Goal: Task Accomplishment & Management: Use online tool/utility

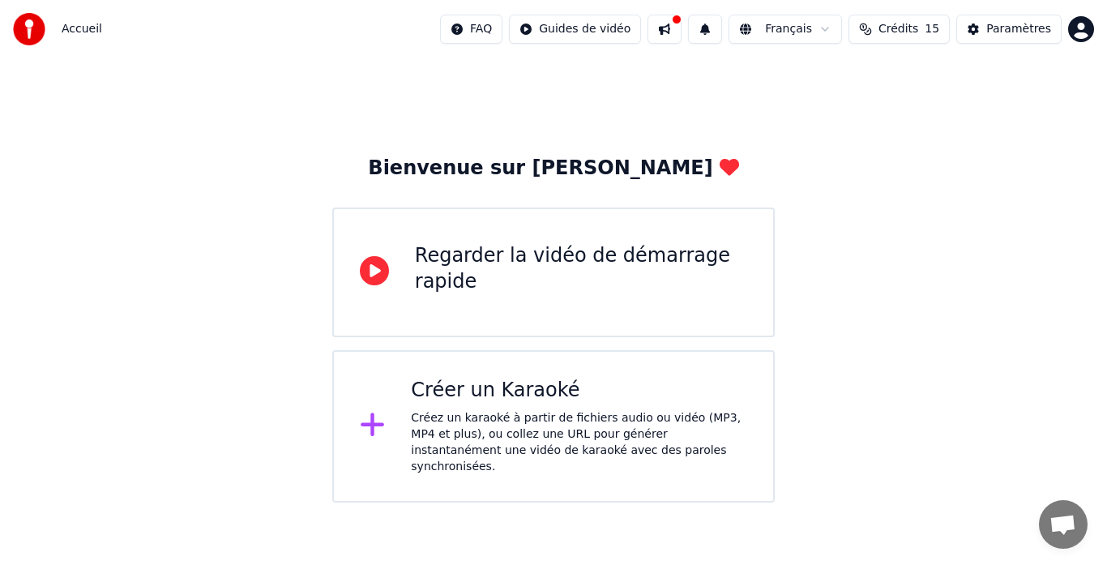
click at [372, 275] on icon at bounding box center [374, 270] width 29 height 29
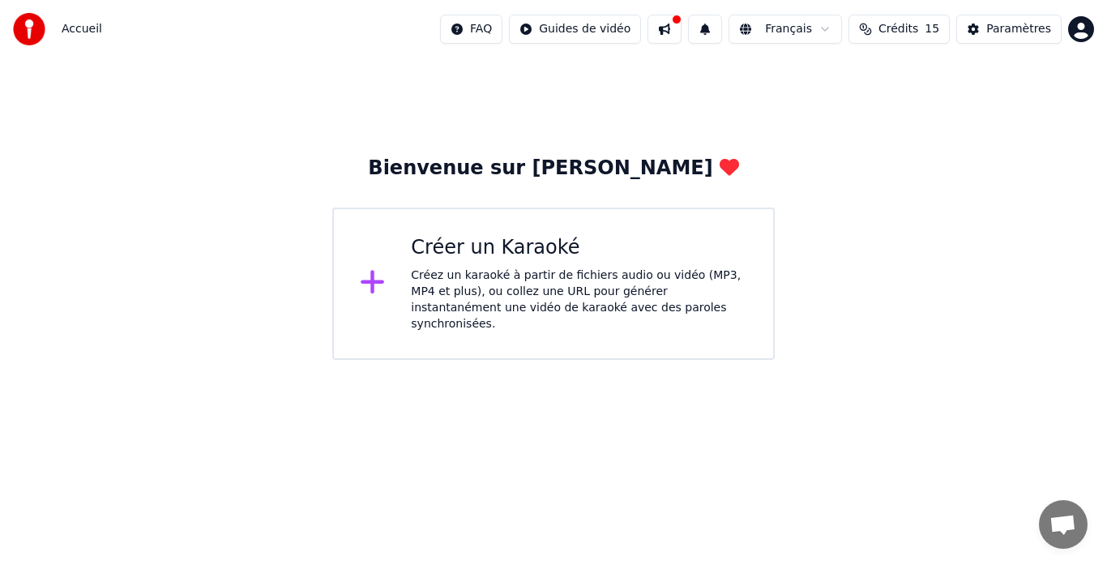
click at [482, 276] on div "Créez un karaoké à partir de fichiers audio ou vidéo (MP3, MP4 et plus), ou col…" at bounding box center [579, 299] width 336 height 65
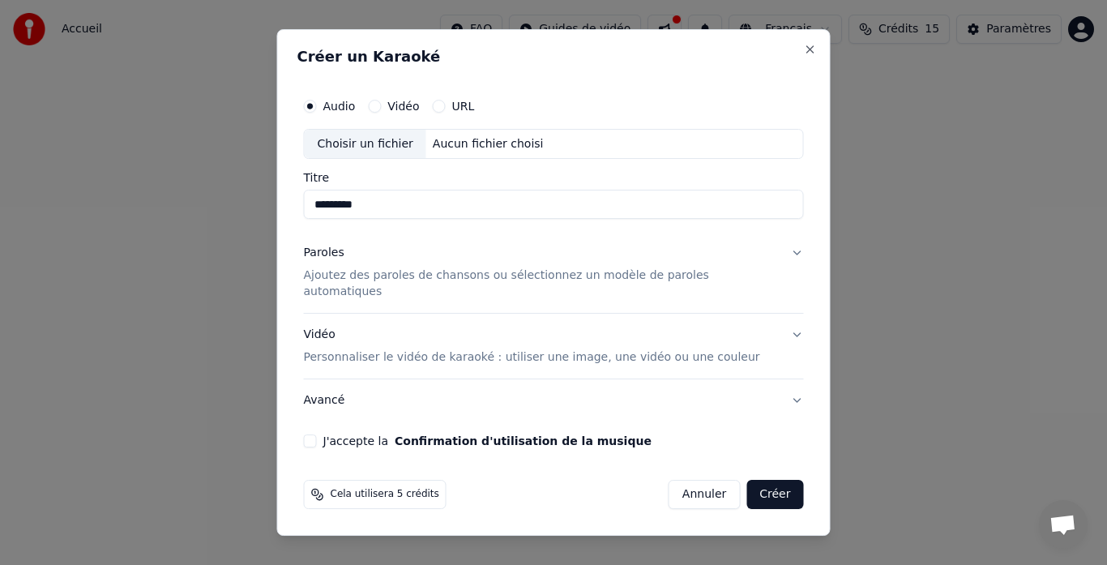
type input "*********"
click at [451, 282] on p "Ajoutez des paroles de chansons ou sélectionnez un modèle de paroles automatiqu…" at bounding box center [541, 284] width 474 height 32
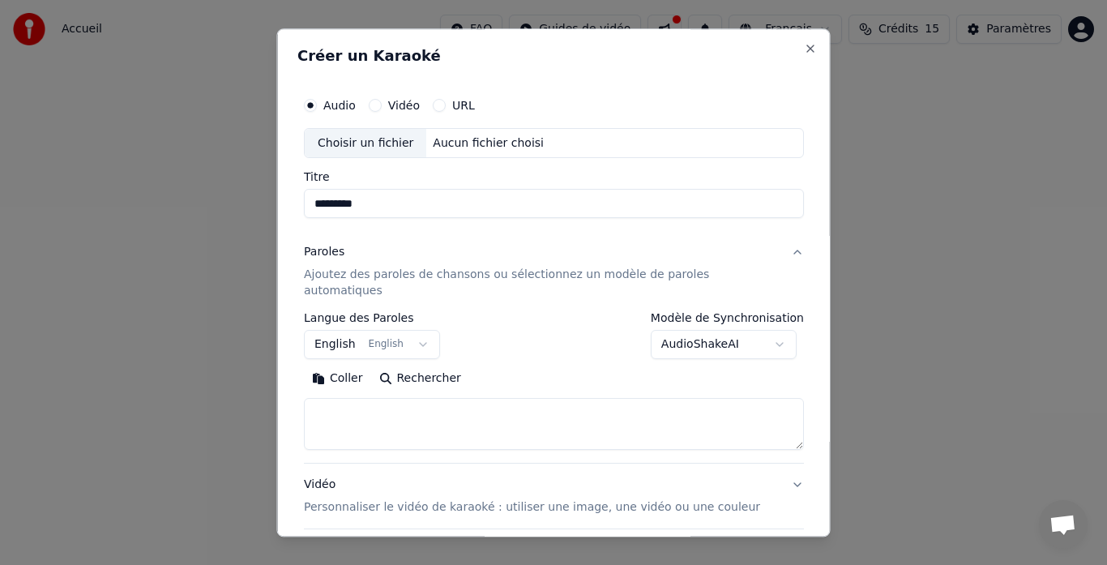
click at [425, 329] on body "**********" at bounding box center [553, 180] width 1107 height 360
click at [583, 56] on body "**********" at bounding box center [553, 180] width 1107 height 360
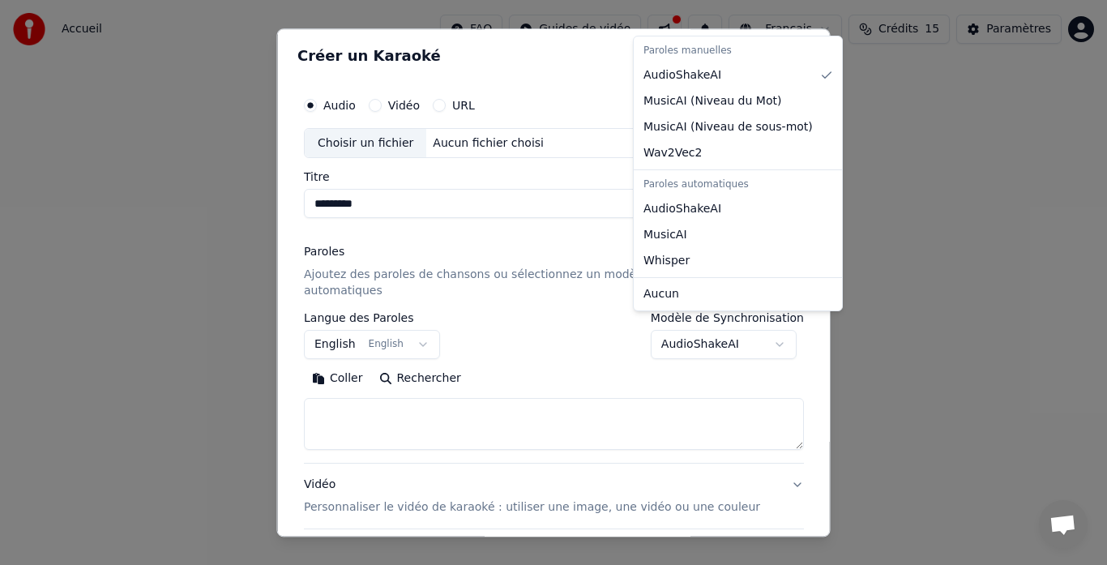
click at [759, 327] on body "**********" at bounding box center [553, 180] width 1107 height 360
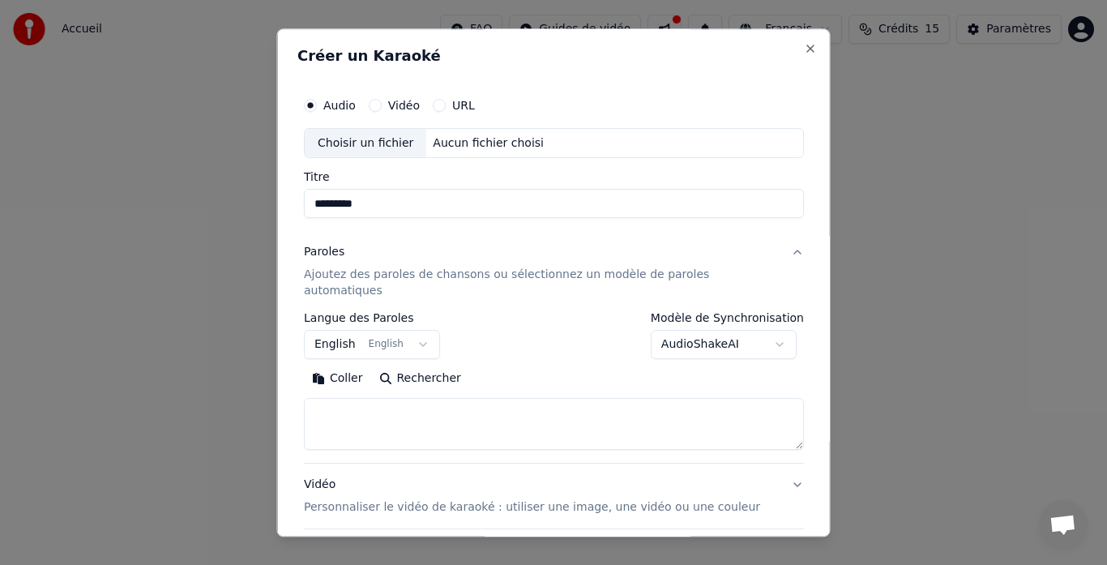
click at [612, 360] on body "**********" at bounding box center [553, 180] width 1107 height 360
click at [705, 274] on p "Ajoutez des paroles de chansons ou sélectionnez un modèle de paroles automatiqu…" at bounding box center [541, 283] width 474 height 32
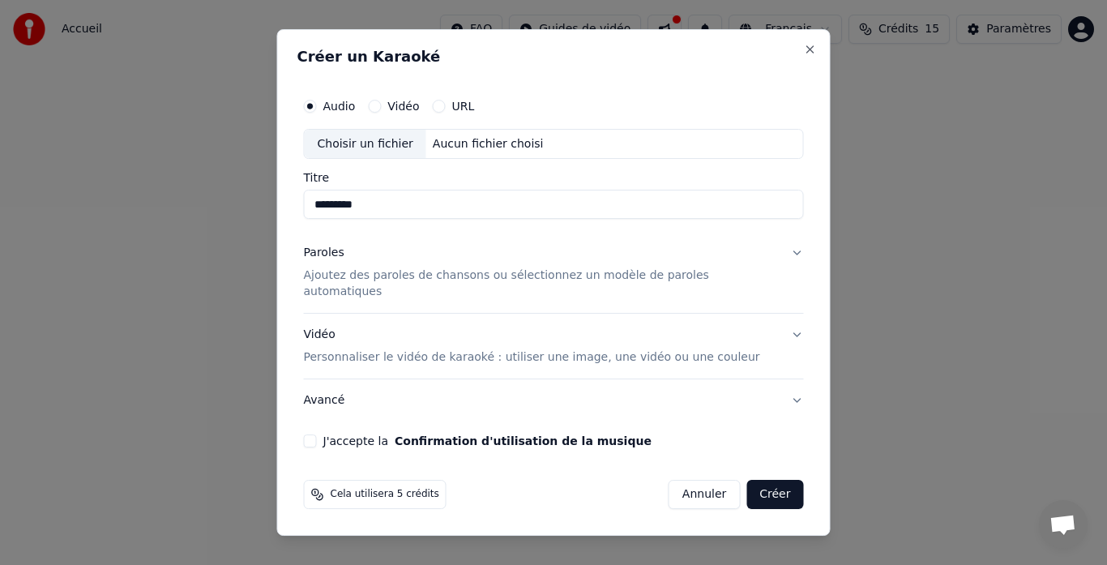
click at [522, 286] on p "Ajoutez des paroles de chansons ou sélectionnez un modèle de paroles automatiqu…" at bounding box center [541, 284] width 474 height 32
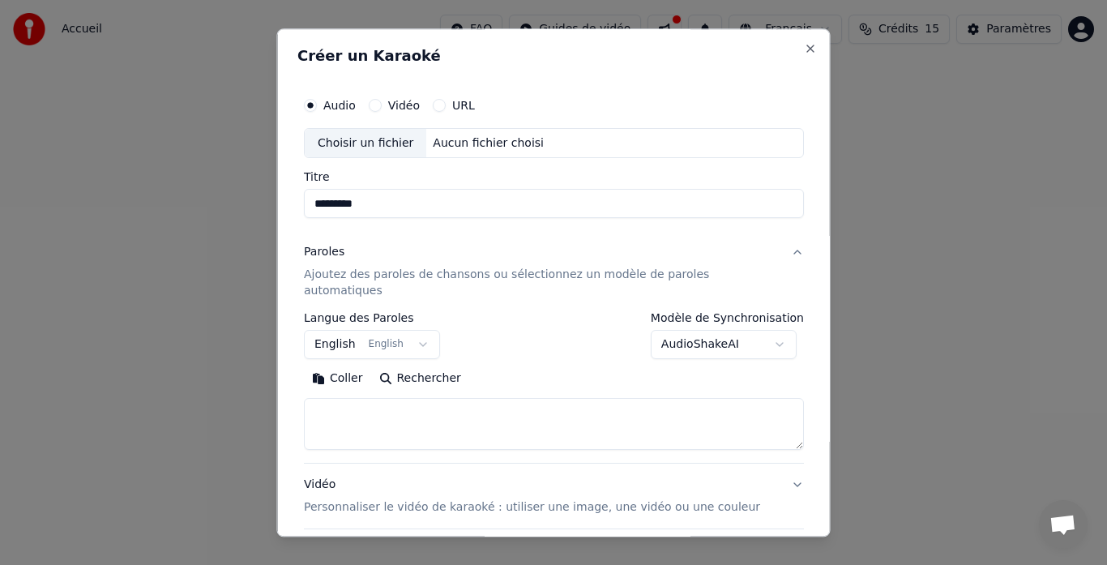
click at [378, 399] on textarea at bounding box center [554, 425] width 500 height 52
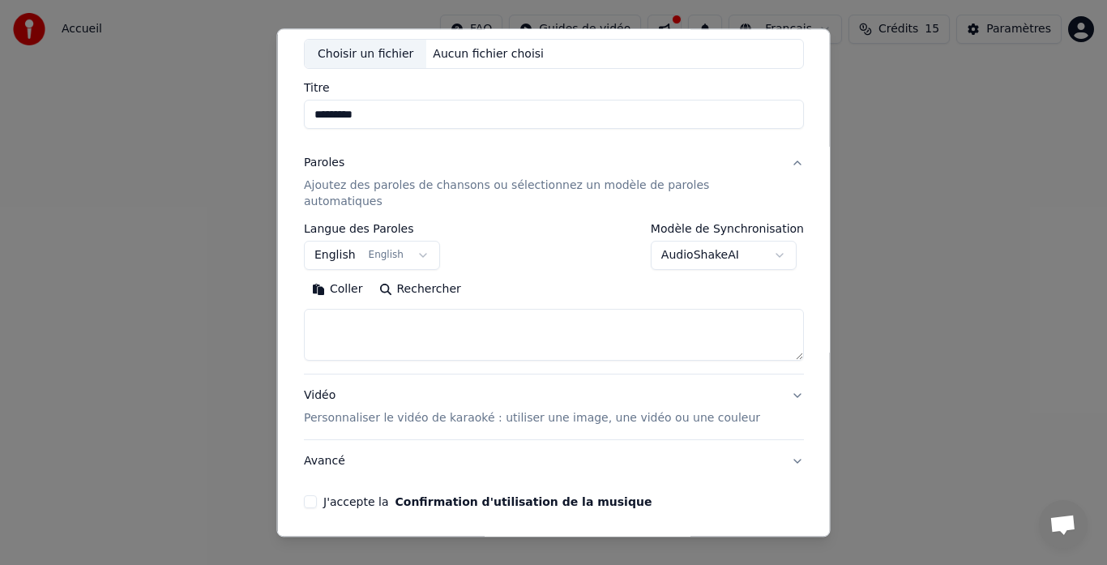
scroll to position [90, 0]
click at [384, 410] on p "Personnaliser le vidéo de karaoké : utiliser une image, une vidéo ou une couleur" at bounding box center [532, 418] width 456 height 16
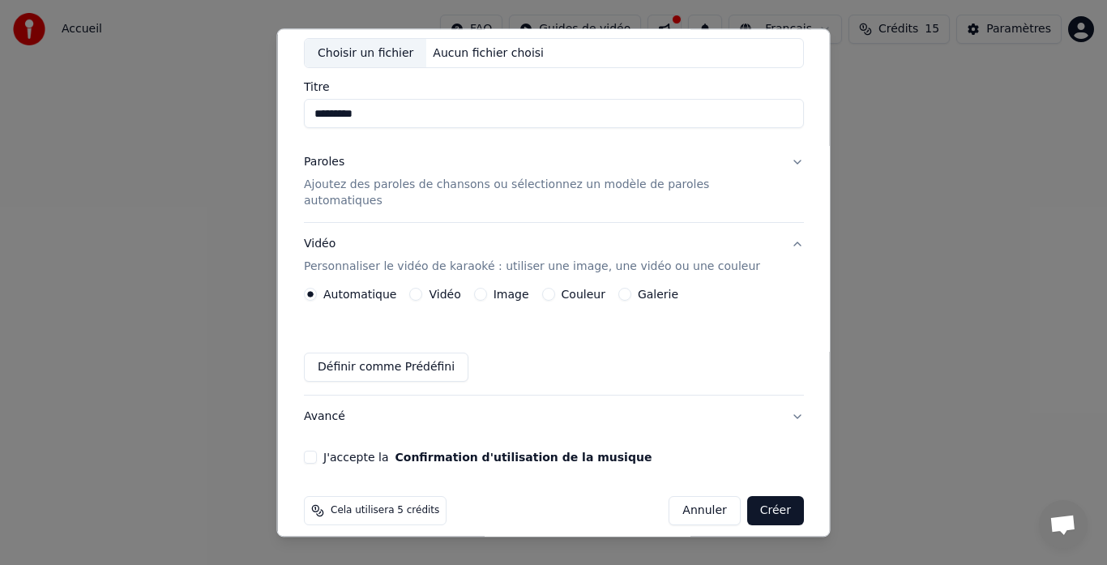
click at [422, 288] on button "Vidéo" at bounding box center [415, 294] width 13 height 13
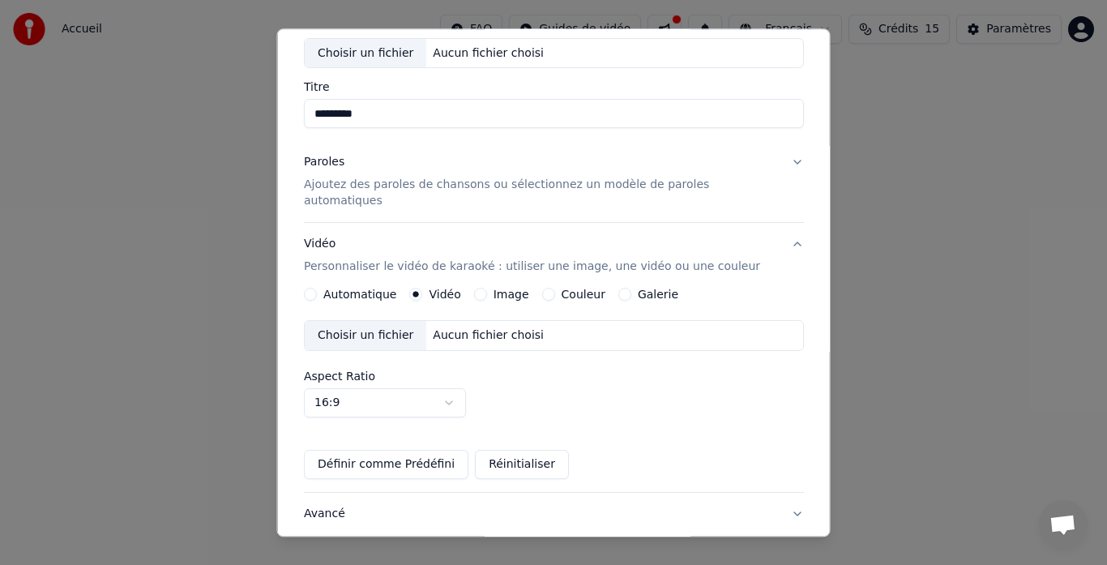
click at [770, 232] on button "Vidéo Personnaliser le vidéo de karaoké : utiliser une image, une vidéo ou une …" at bounding box center [554, 256] width 500 height 65
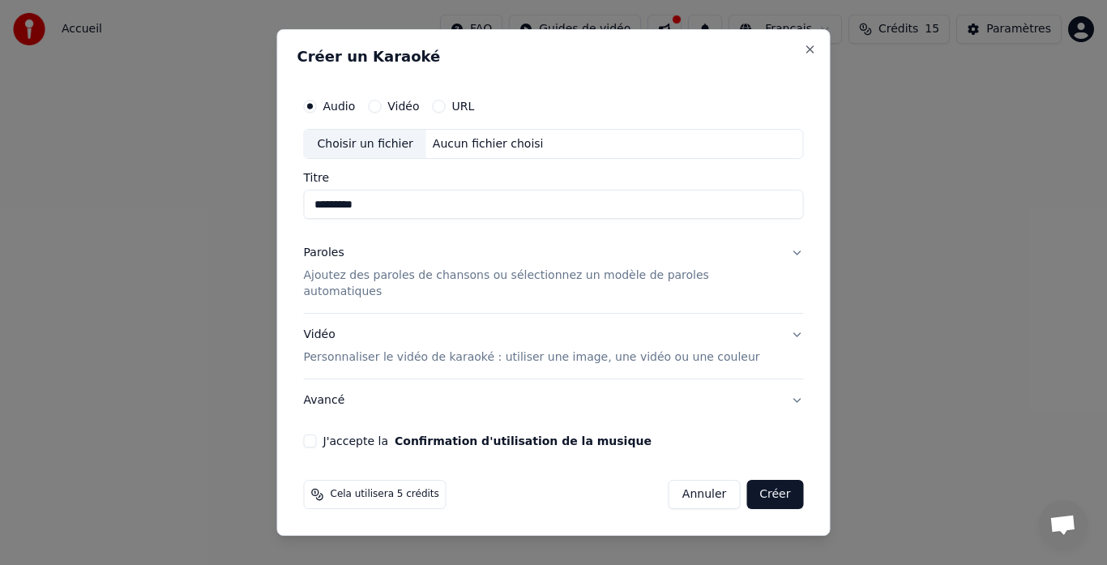
click at [612, 314] on button "Vidéo Personnaliser le vidéo de karaoké : utiliser une image, une vidéo ou une …" at bounding box center [554, 346] width 500 height 65
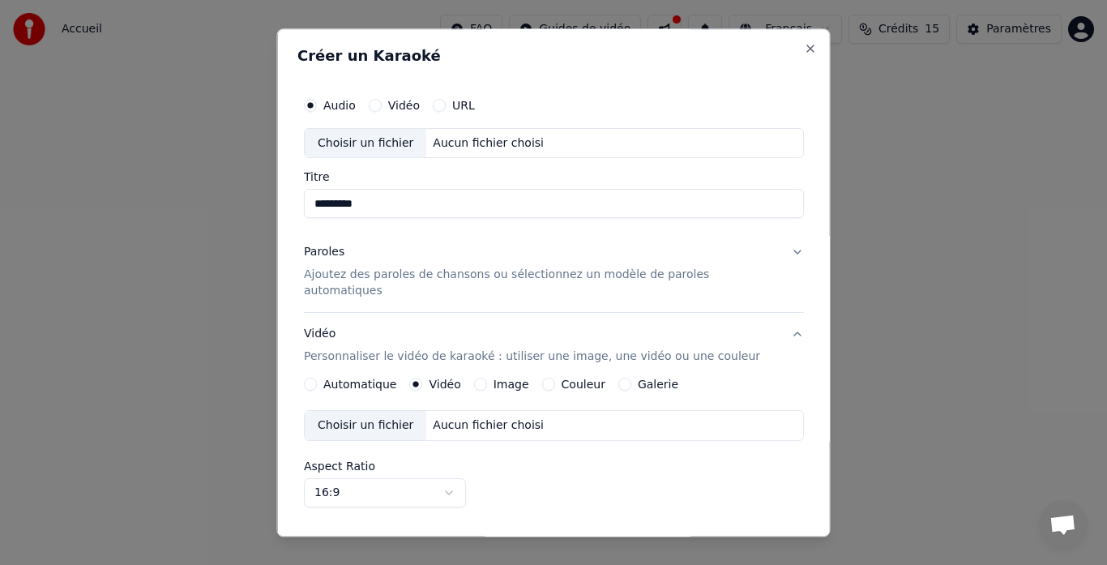
click at [394, 412] on div "Choisir un fichier" at bounding box center [366, 426] width 122 height 29
click at [364, 418] on div "Choisir un fichier" at bounding box center [366, 426] width 122 height 29
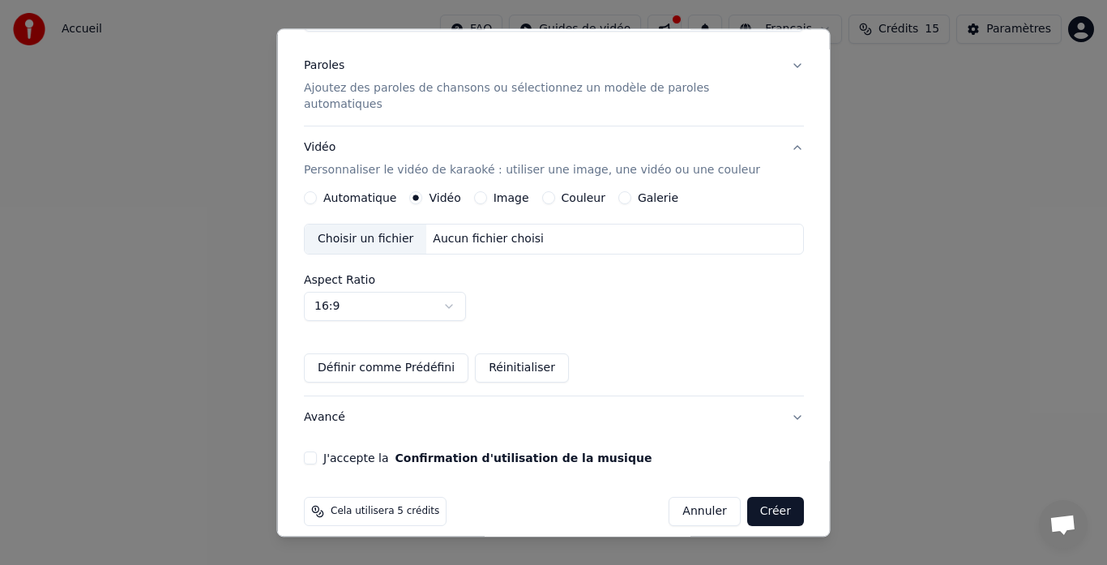
click at [754, 497] on button "Créer" at bounding box center [774, 511] width 57 height 29
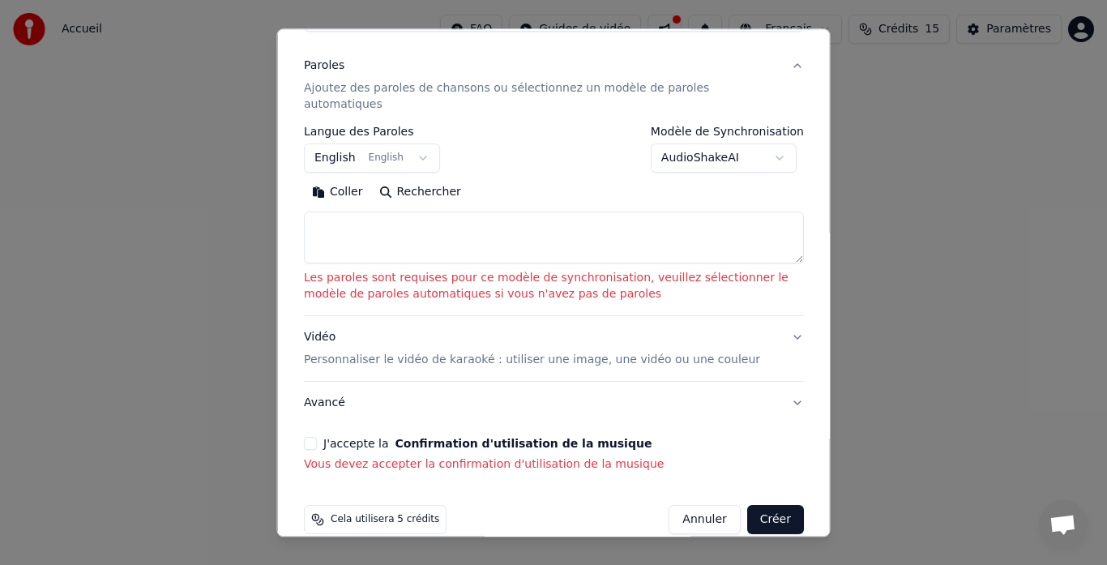
click at [368, 214] on textarea at bounding box center [554, 238] width 500 height 52
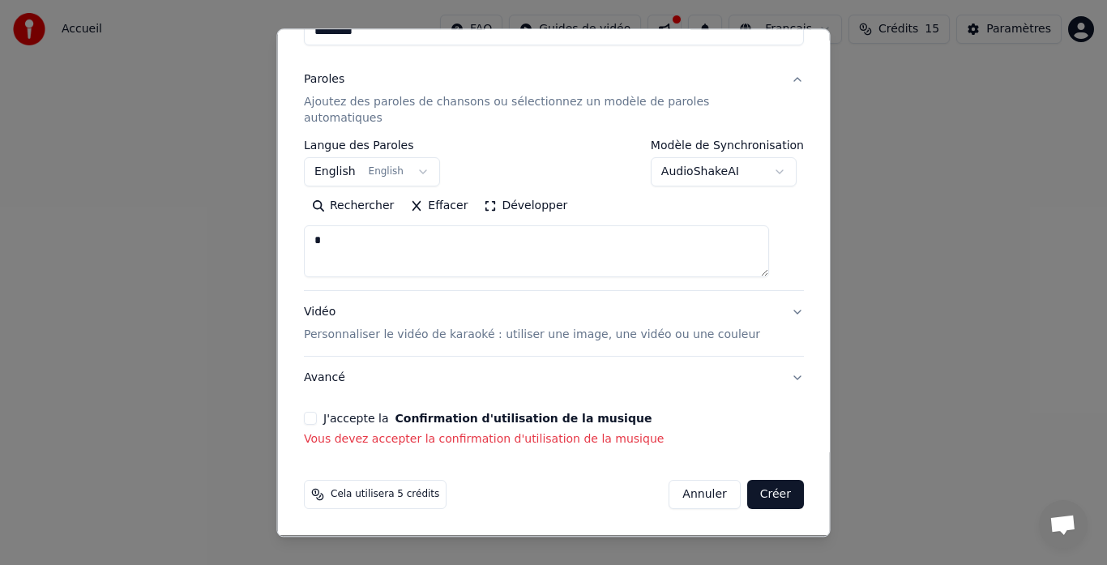
scroll to position [179, 0]
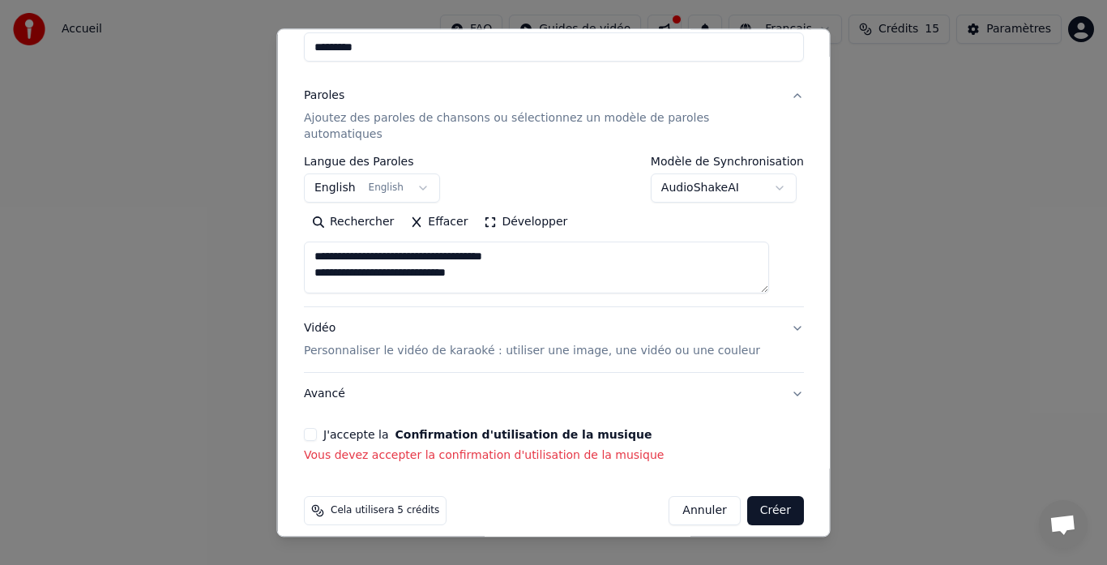
type textarea "**********"
click at [316, 429] on button "J'accepte la Confirmation d'utilisation de la musique" at bounding box center [310, 435] width 13 height 13
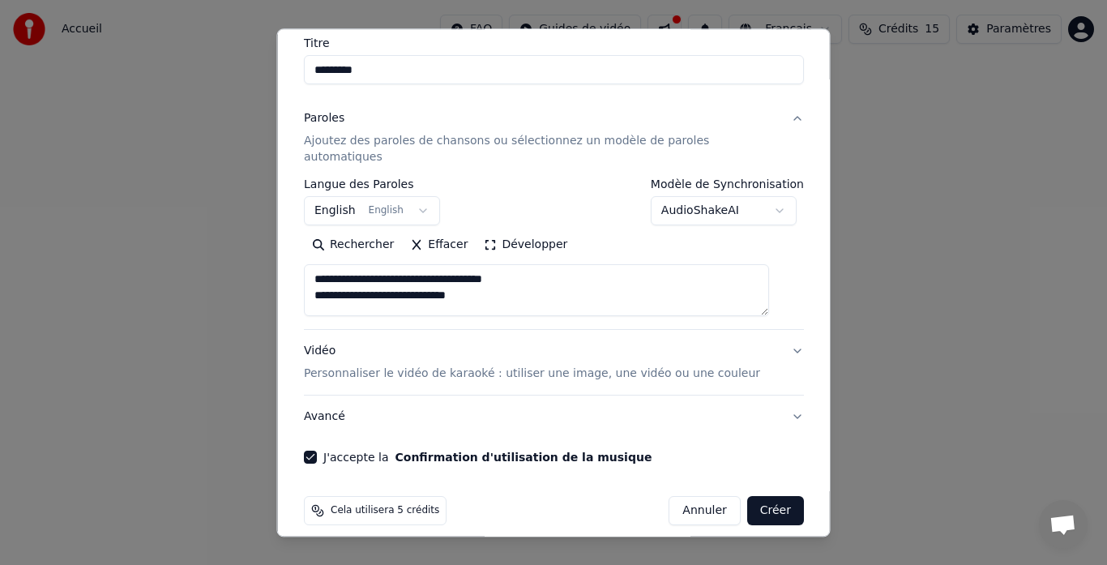
click at [753, 497] on button "Créer" at bounding box center [774, 511] width 57 height 29
select select "**"
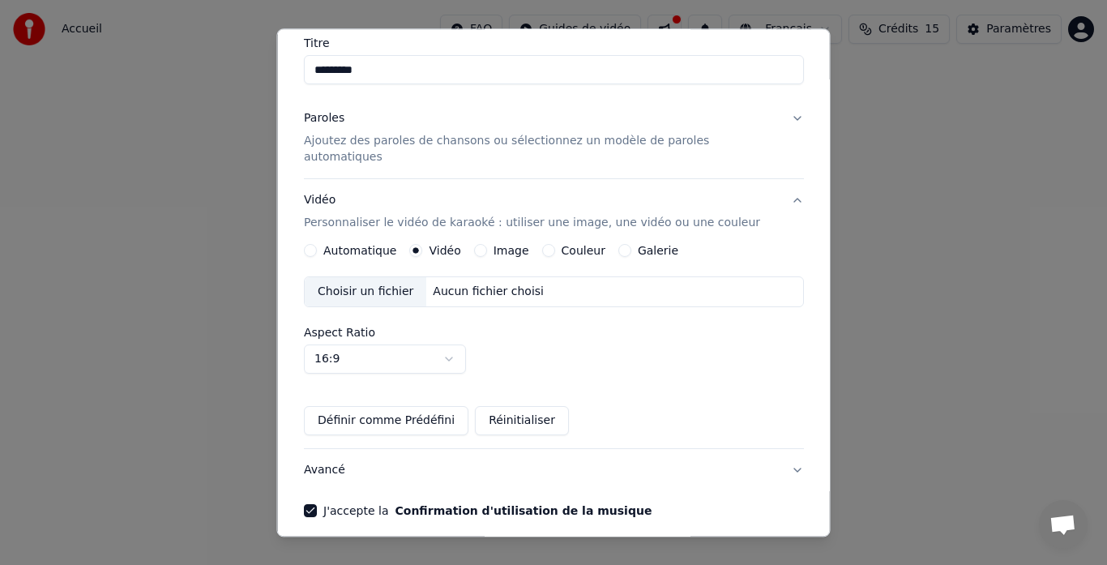
scroll to position [209, 0]
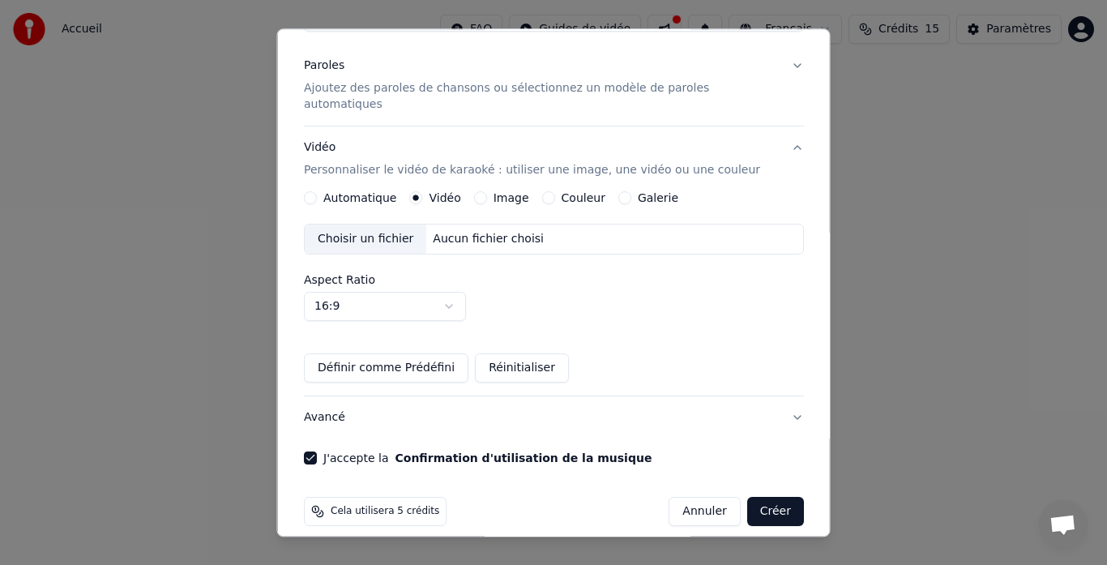
click at [753, 497] on button "Créer" at bounding box center [774, 511] width 57 height 29
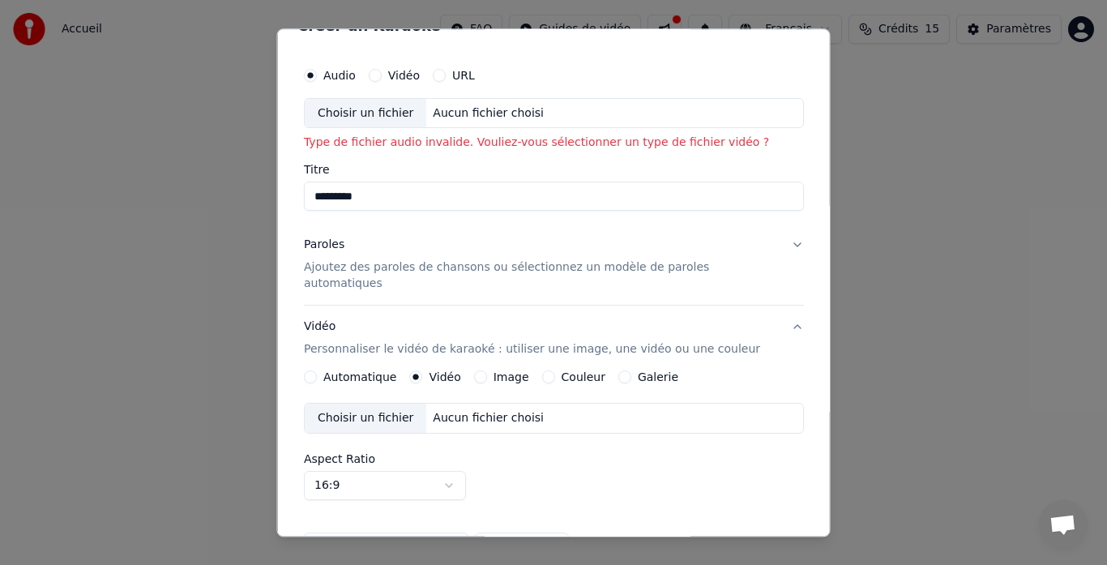
scroll to position [0, 0]
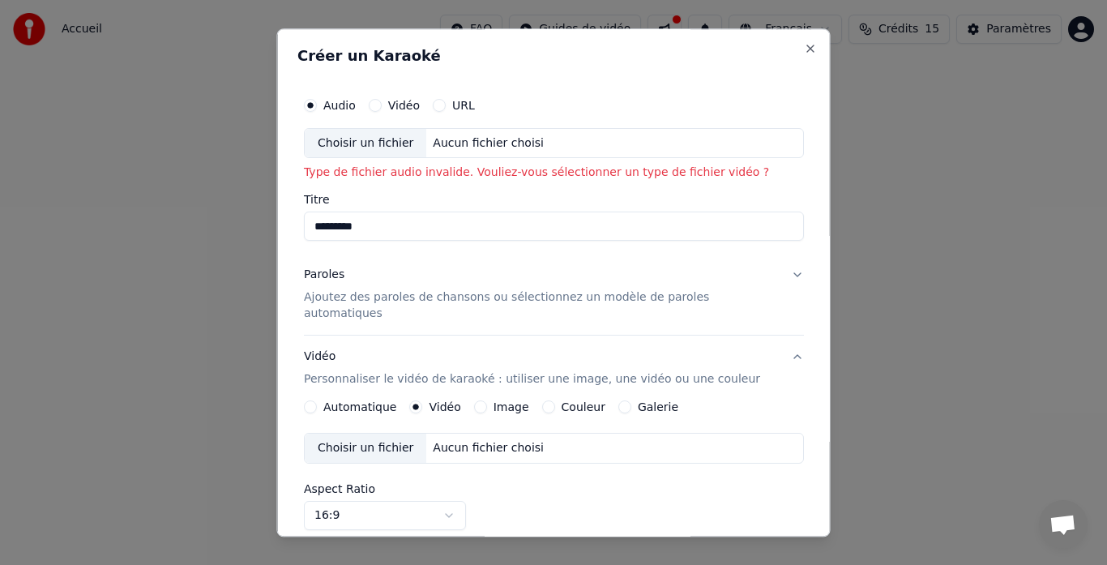
click at [381, 107] on button "Vidéo" at bounding box center [374, 105] width 13 height 13
click at [401, 143] on div "Choisir un fichier" at bounding box center [366, 143] width 122 height 29
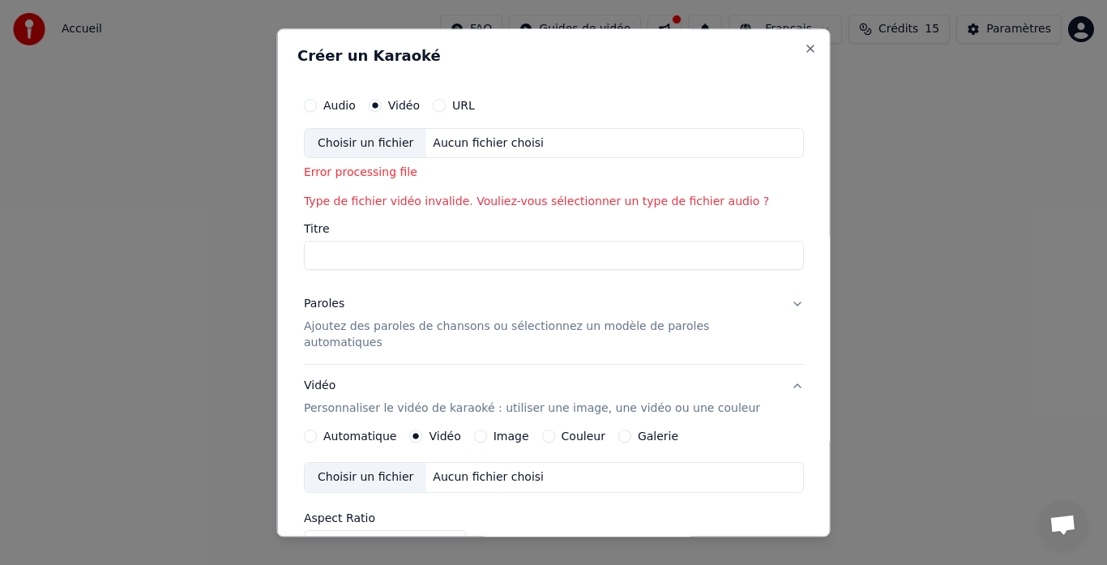
click at [489, 146] on div "Aucun fichier choisi" at bounding box center [488, 143] width 124 height 16
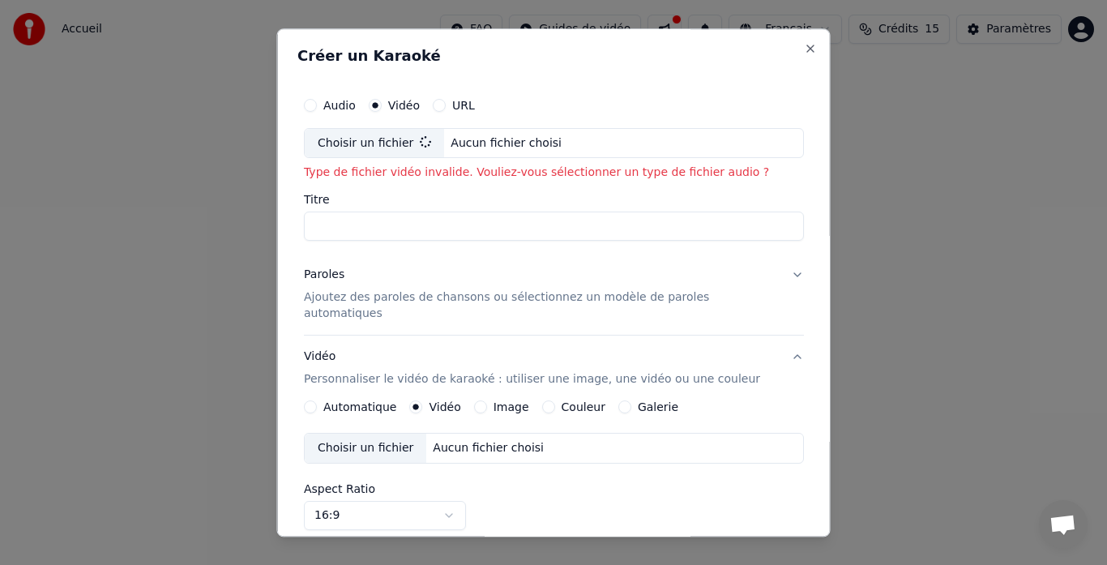
type input "********"
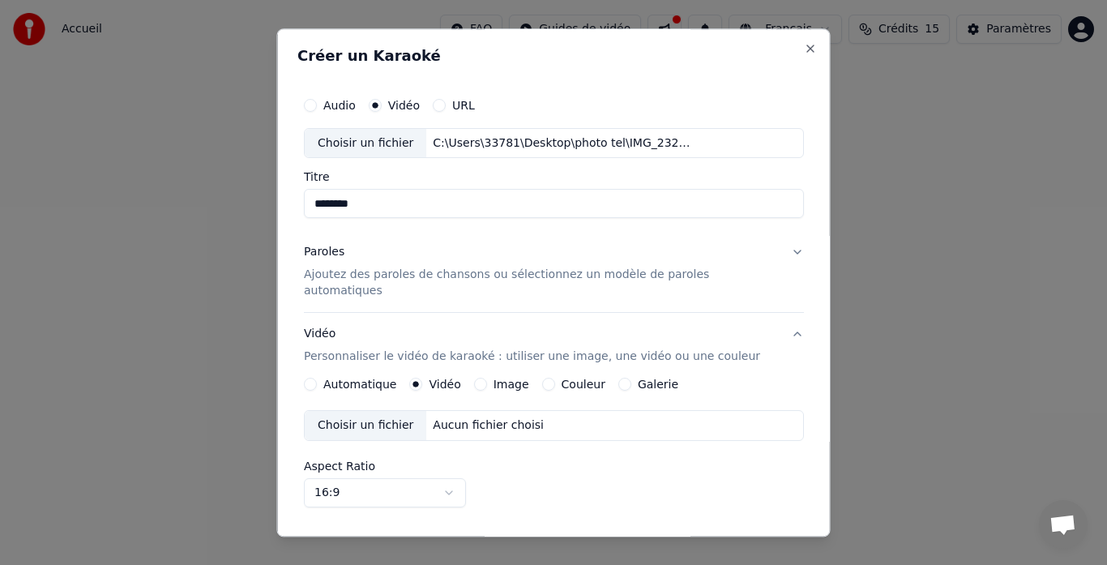
scroll to position [186, 0]
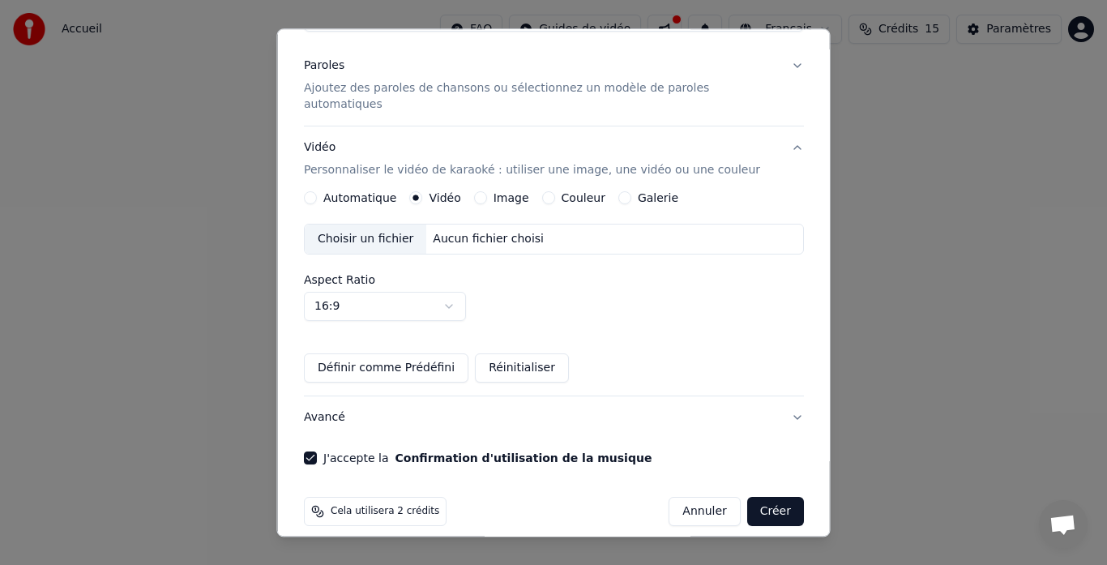
click at [752, 497] on button "Créer" at bounding box center [774, 511] width 57 height 29
click at [748, 498] on button "Créer" at bounding box center [774, 511] width 57 height 29
click at [746, 501] on button "Créer" at bounding box center [774, 511] width 57 height 29
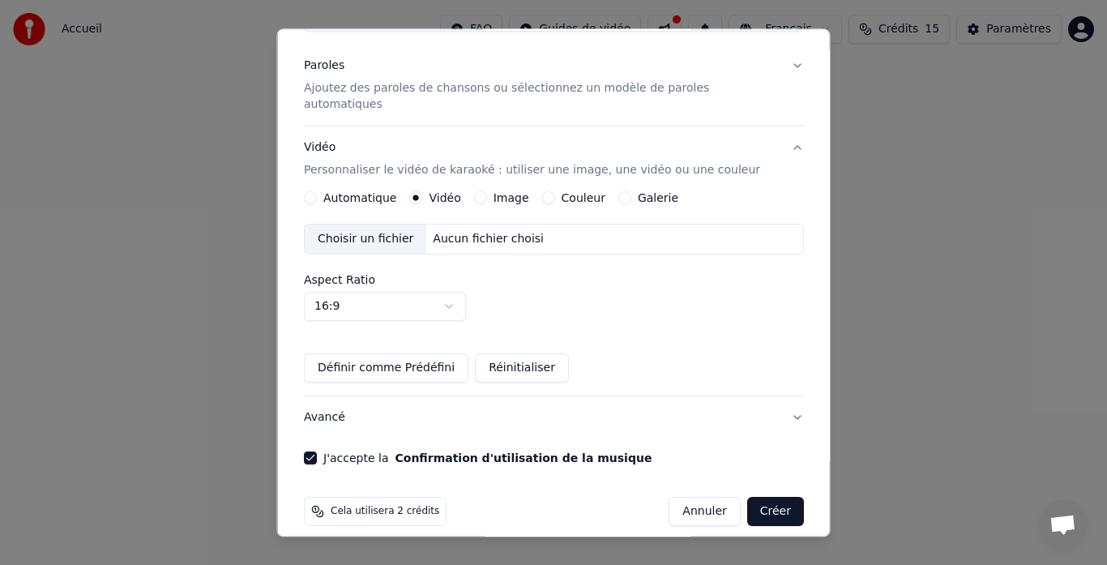
click at [755, 497] on button "Créer" at bounding box center [774, 511] width 57 height 29
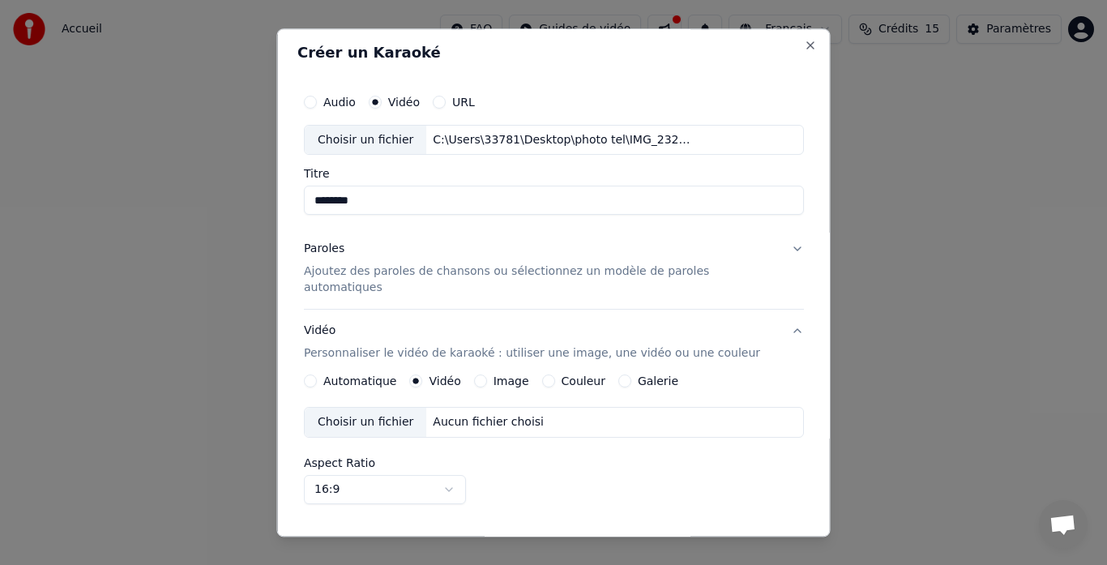
scroll to position [6, 0]
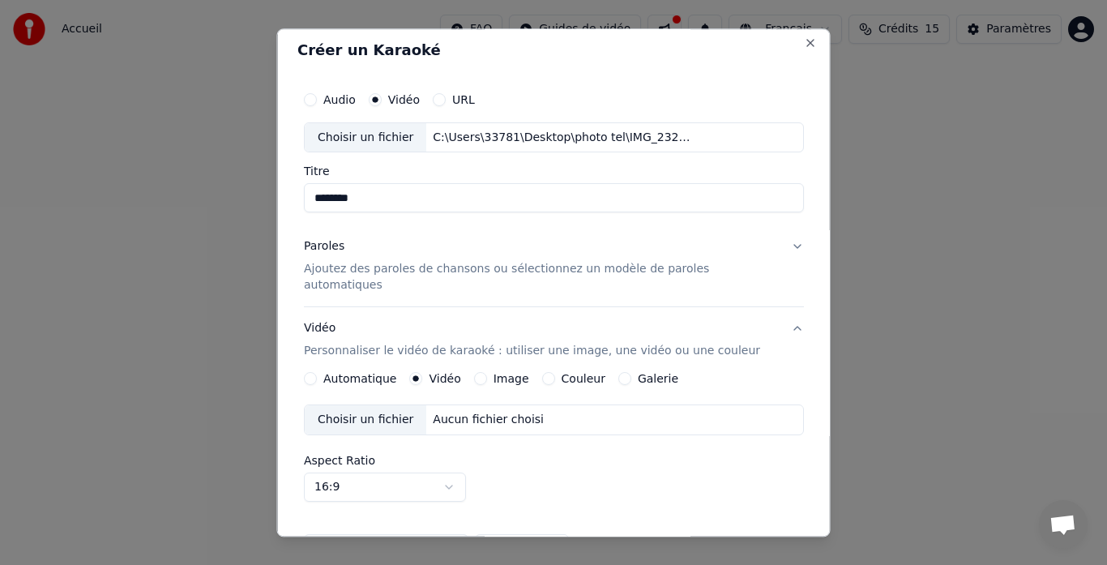
click at [314, 103] on button "Audio" at bounding box center [310, 99] width 13 height 13
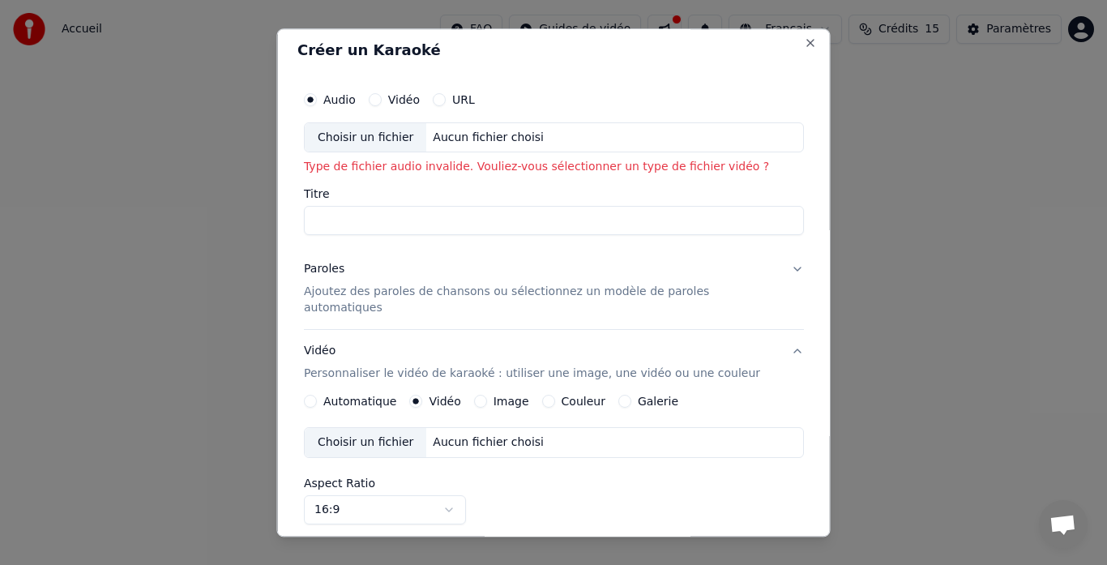
click at [381, 103] on button "Vidéo" at bounding box center [374, 99] width 13 height 13
click at [317, 100] on button "Audio" at bounding box center [310, 99] width 13 height 13
click at [379, 132] on div "Choisir un fichier" at bounding box center [366, 137] width 122 height 29
click at [369, 132] on div "Choisir un fichier" at bounding box center [366, 137] width 122 height 29
click at [804, 41] on button "Close" at bounding box center [810, 42] width 13 height 13
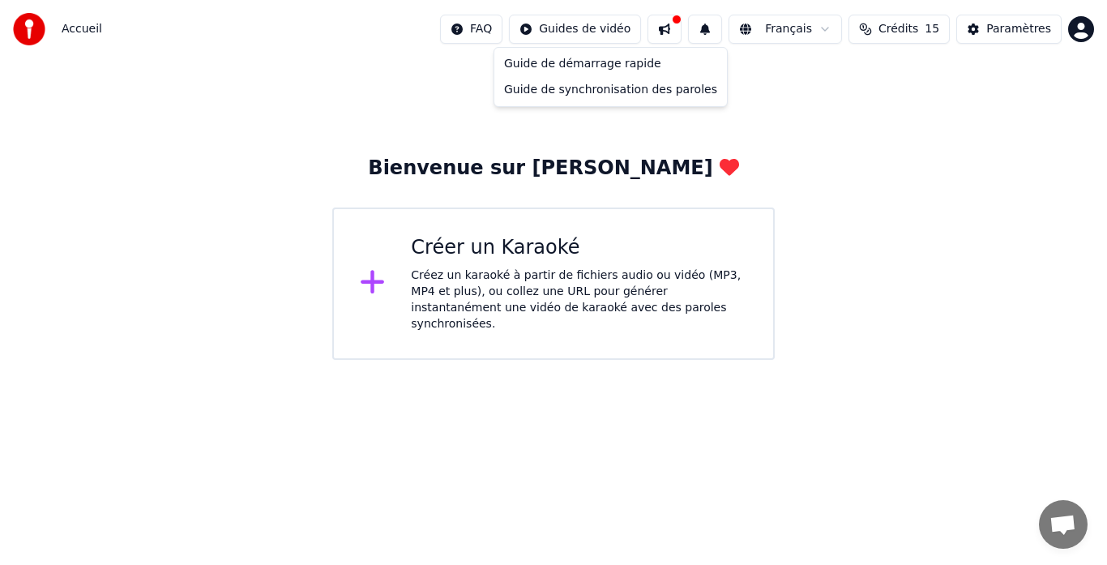
click at [607, 28] on html "Accueil FAQ Guides de vidéo Français Crédits 15 Paramètres Bienvenue sur Youka …" at bounding box center [553, 180] width 1107 height 360
click at [578, 95] on div "Guide de synchronisation des paroles" at bounding box center [610, 90] width 226 height 26
